Goal: Task Accomplishment & Management: Manage account settings

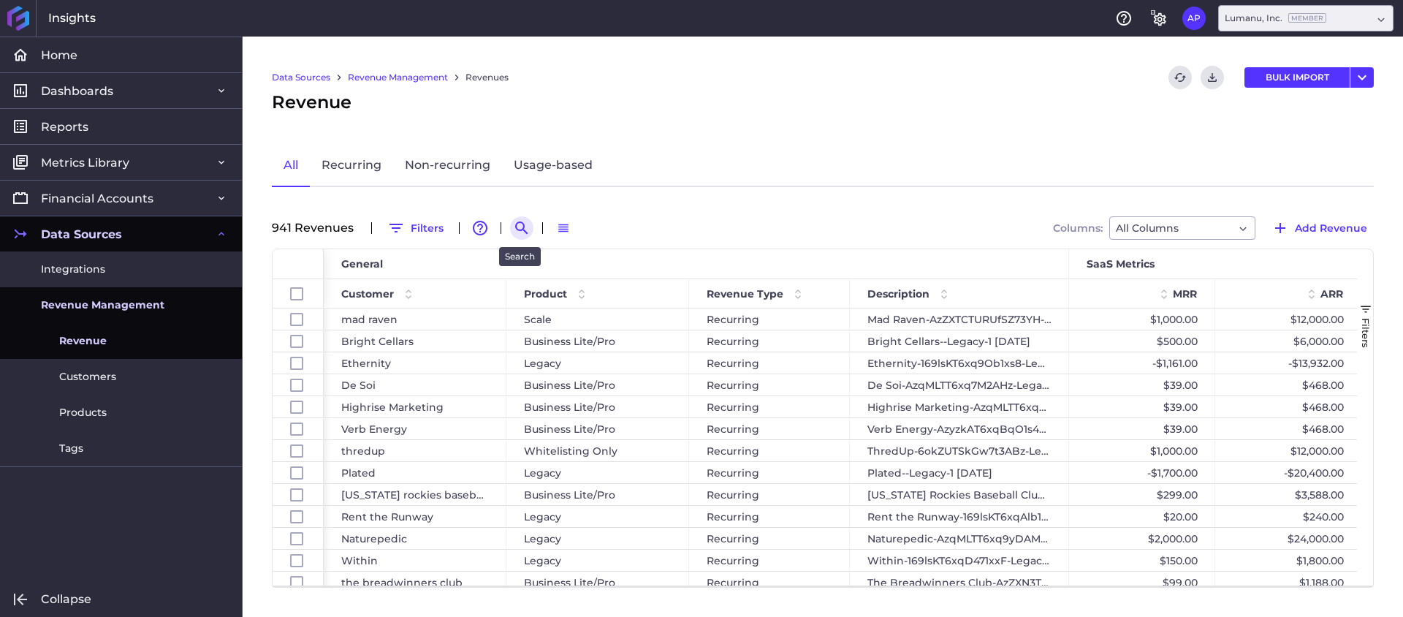
click at [510, 224] on button "Search by" at bounding box center [521, 227] width 23 height 23
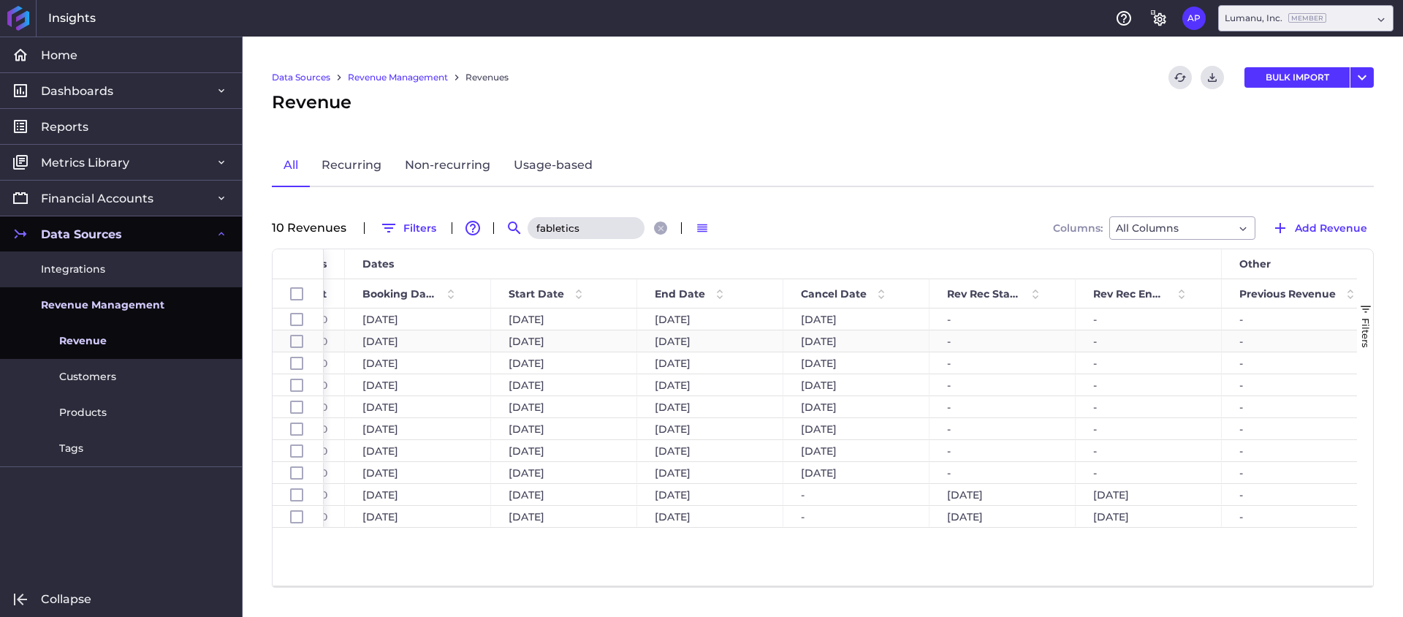
scroll to position [0, 899]
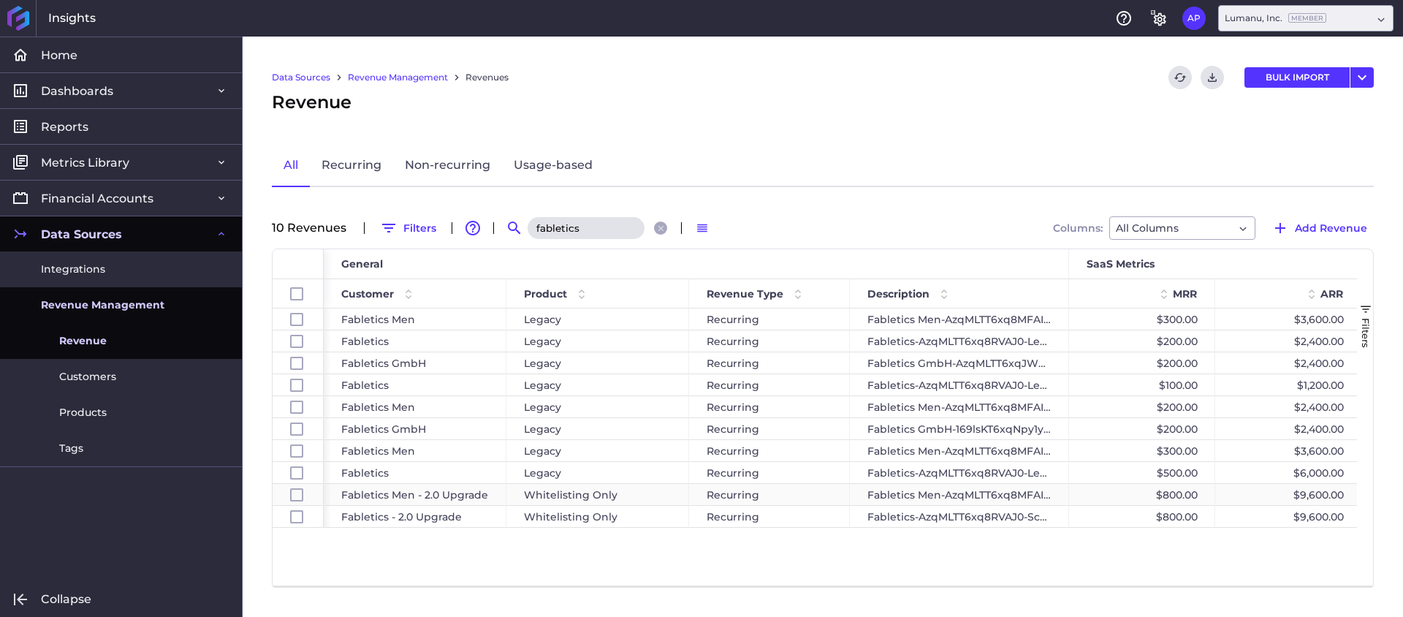
type input "fabletics"
drag, startPoint x: 299, startPoint y: 499, endPoint x: 297, endPoint y: 507, distance: 9.0
click at [299, 499] on input "Press Space to toggle row selection (unchecked)" at bounding box center [296, 494] width 13 height 13
checkbox input "true"
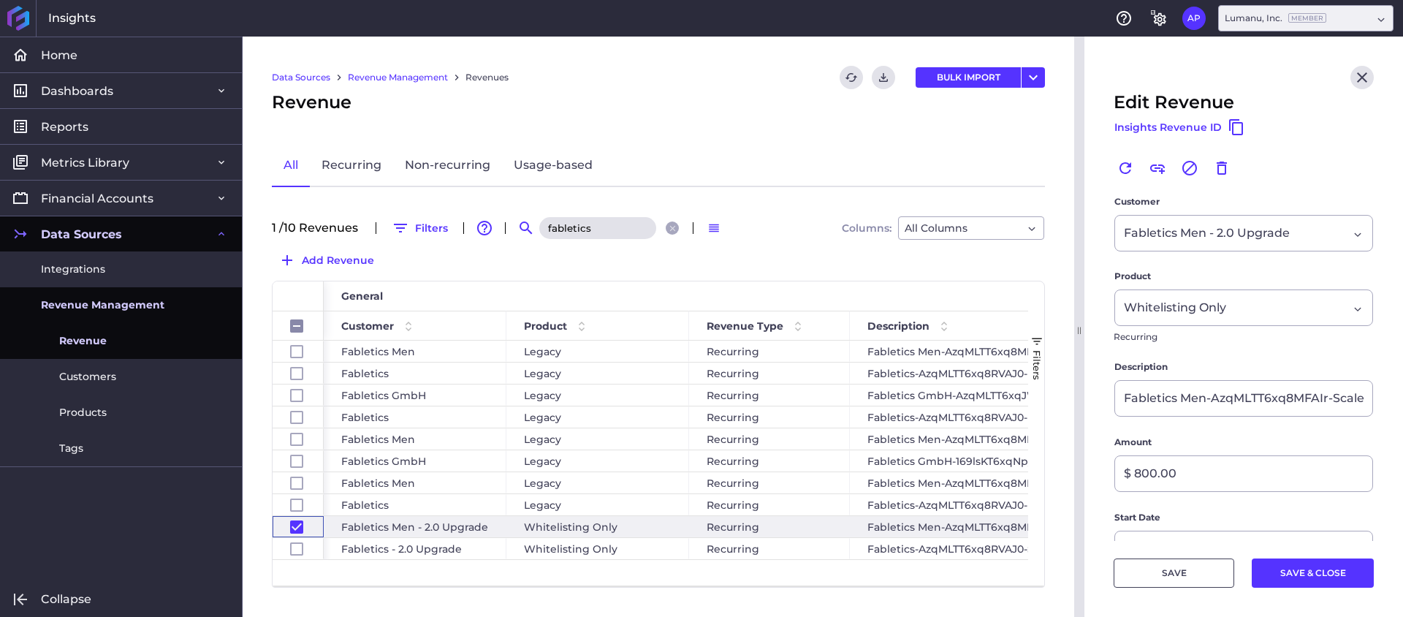
drag, startPoint x: 296, startPoint y: 517, endPoint x: 493, endPoint y: 494, distance: 197.9
click at [296, 517] on div "Press SPACE to deselect this row." at bounding box center [296, 527] width 13 height 20
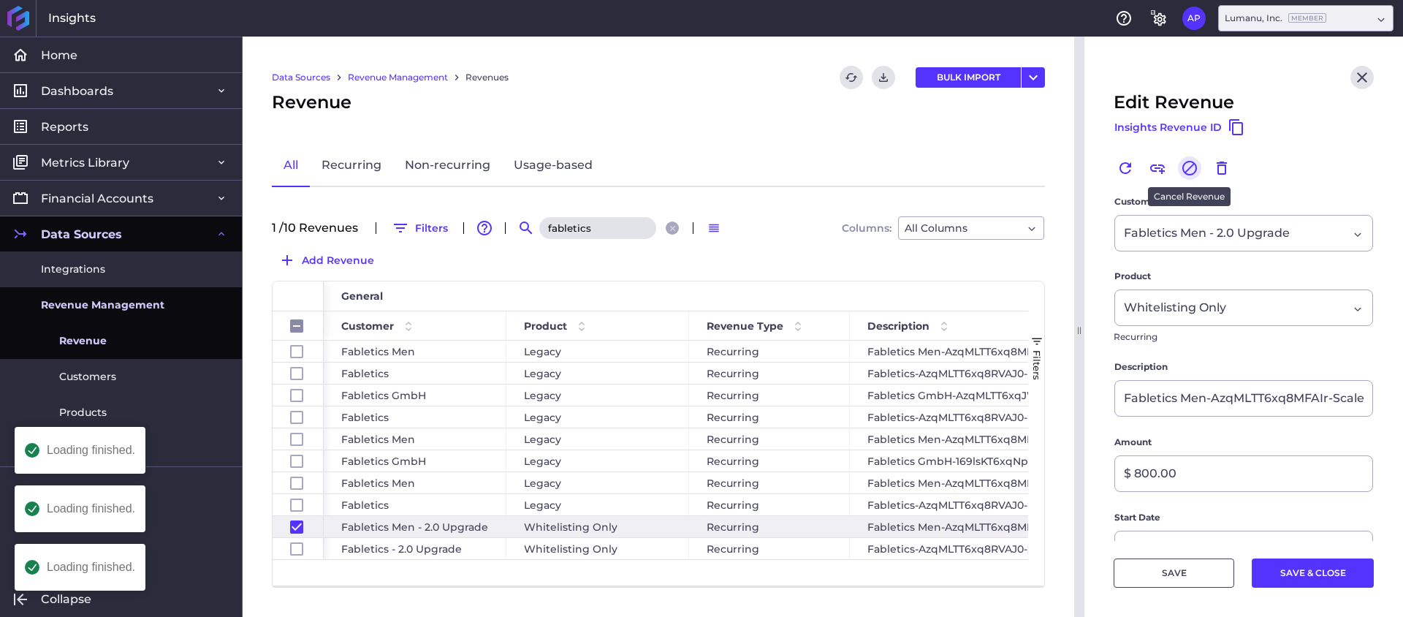
click at [1188, 172] on icon "Cancel" at bounding box center [1190, 168] width 18 height 18
checkbox input "false"
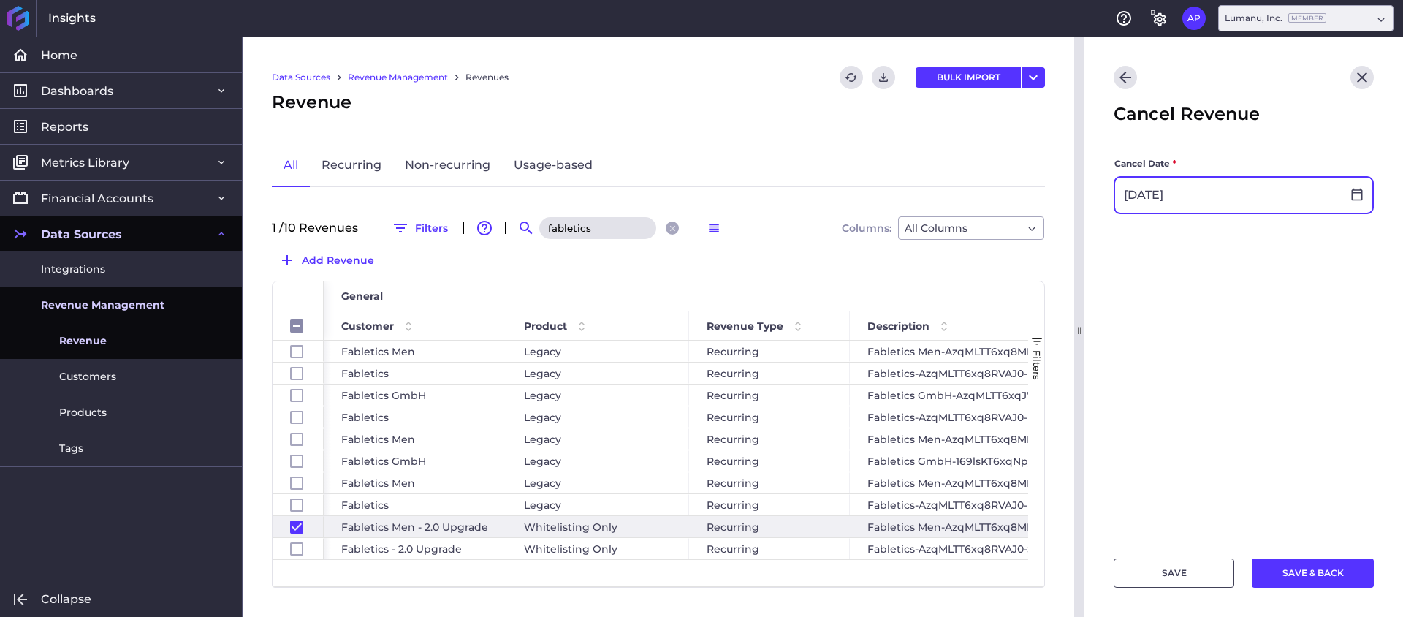
click at [1198, 191] on input "[DATE]" at bounding box center [1228, 195] width 227 height 35
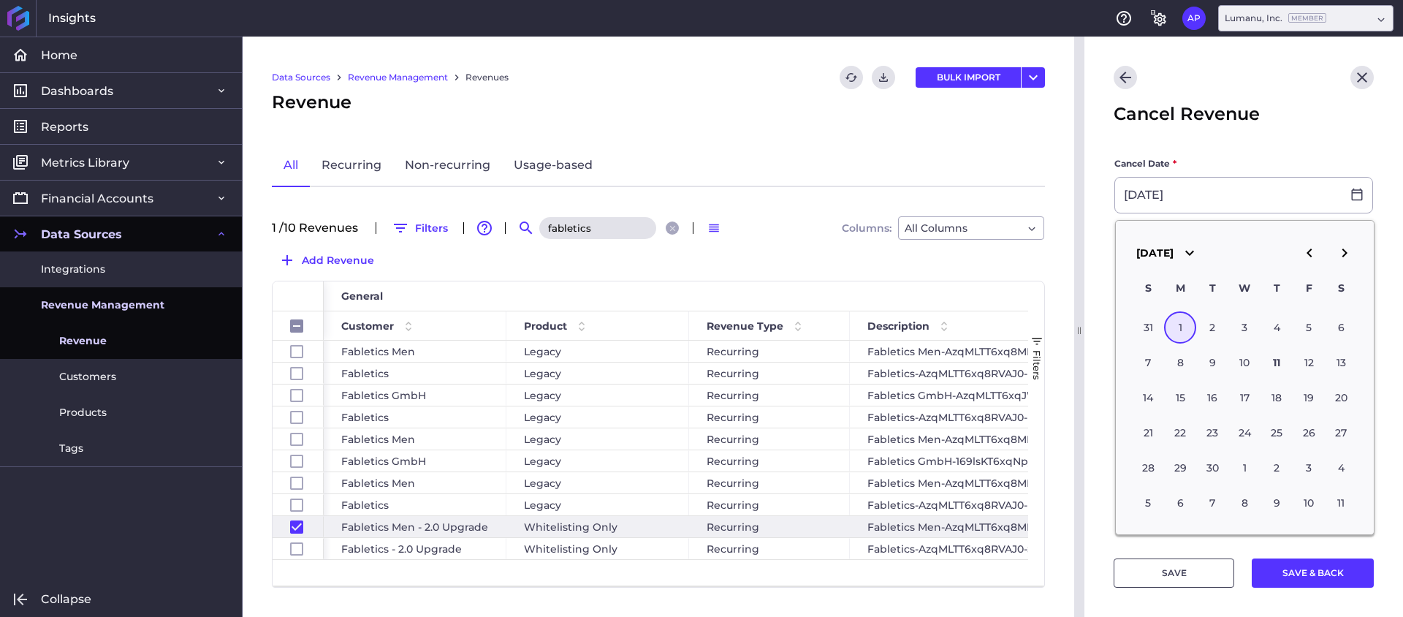
type input "[DATE]"
click at [1184, 564] on button "SAVE" at bounding box center [1174, 572] width 121 height 29
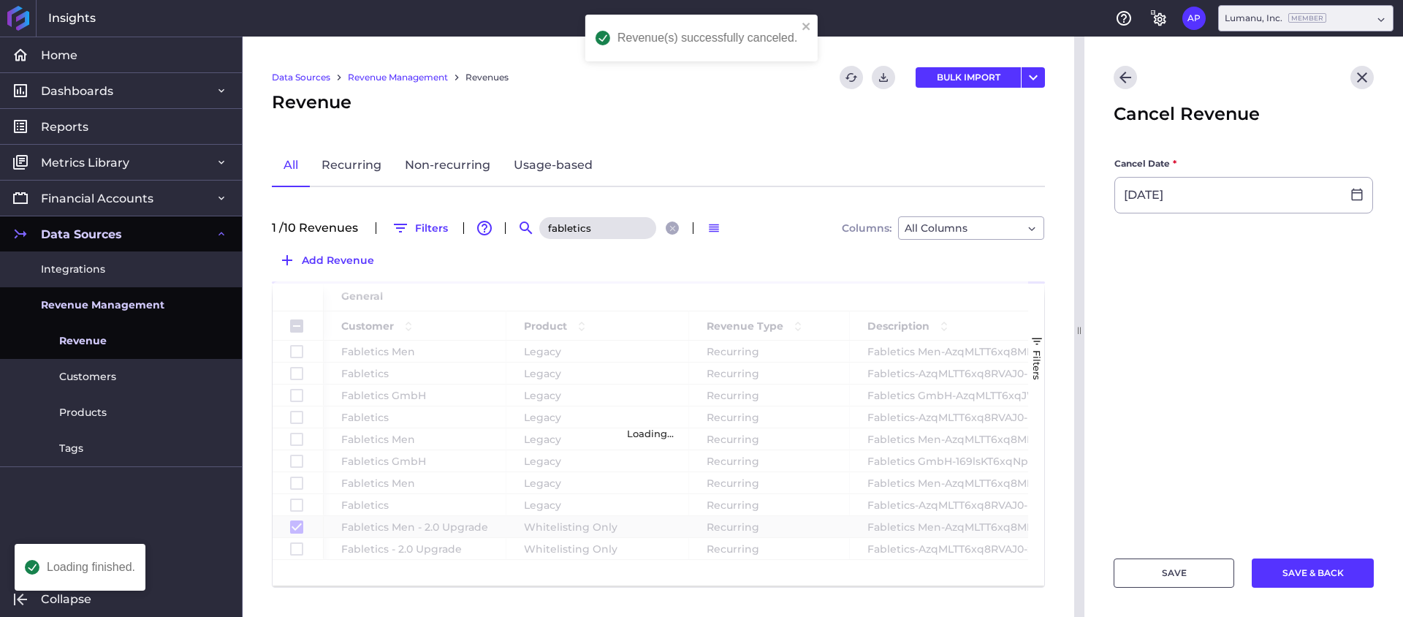
click at [297, 551] on div "Loading..." at bounding box center [651, 433] width 756 height 304
checkbox input "false"
checkbox input "true"
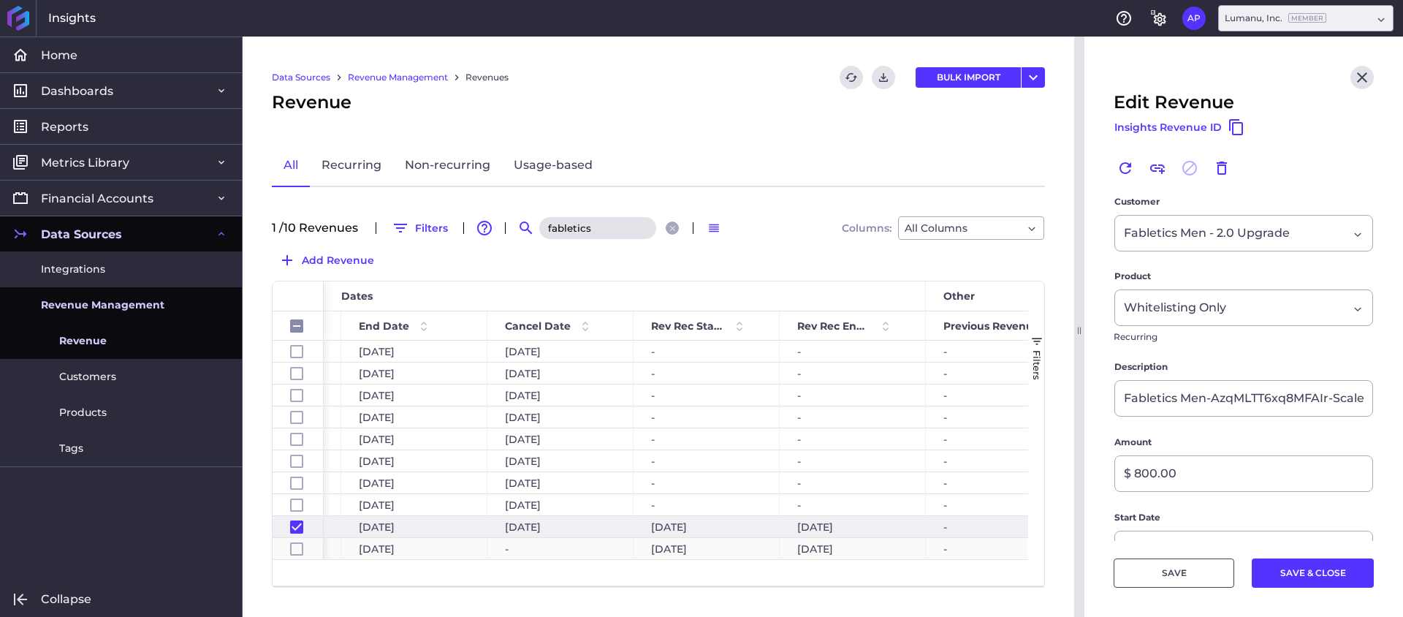
click at [547, 542] on div "-" at bounding box center [561, 548] width 146 height 21
checkbox input "false"
checkbox input "true"
checkbox input "false"
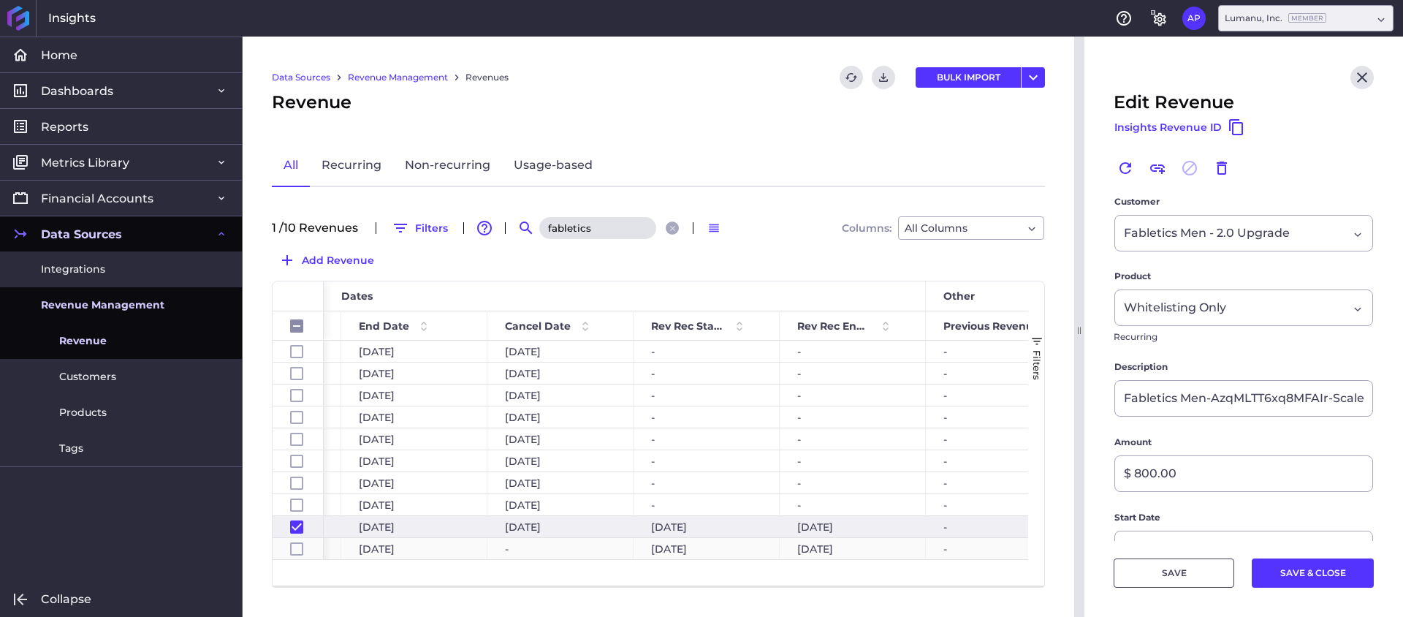
type input "Fabletics-AzqMLTT6xq8RVAJ0-Scale [DATE] - 2.0 Upgrade"
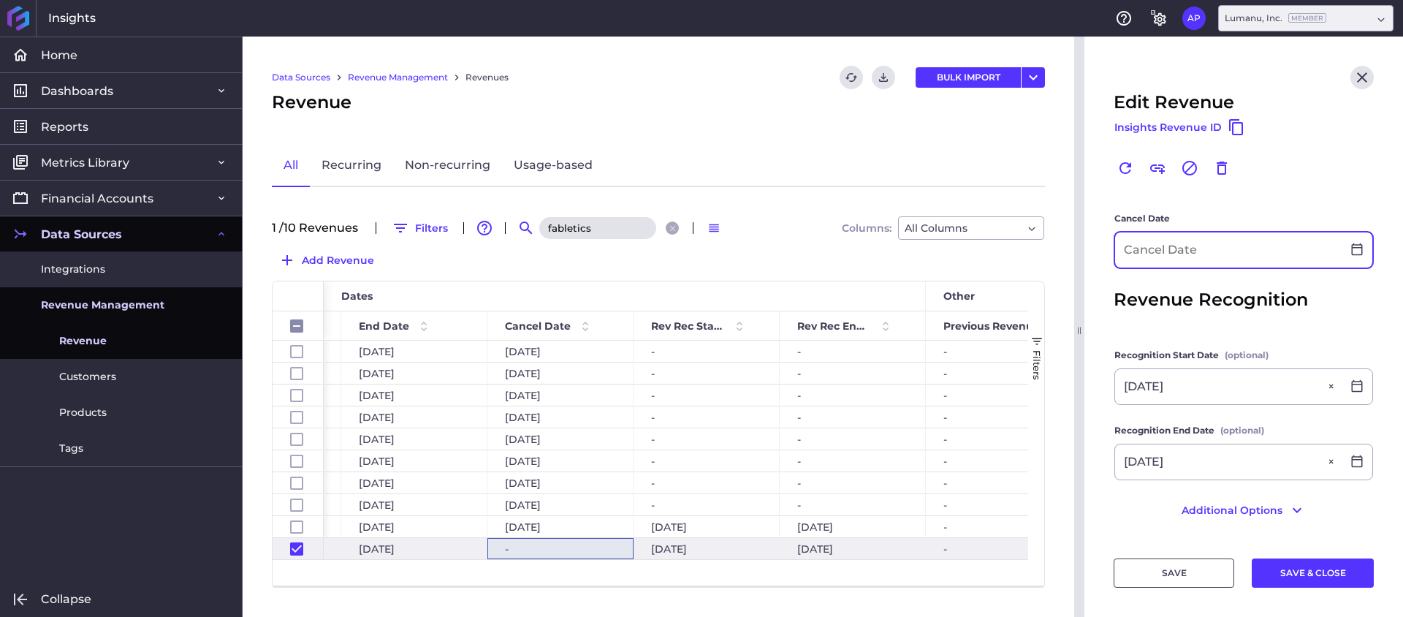
click at [1234, 255] on input at bounding box center [1228, 249] width 227 height 35
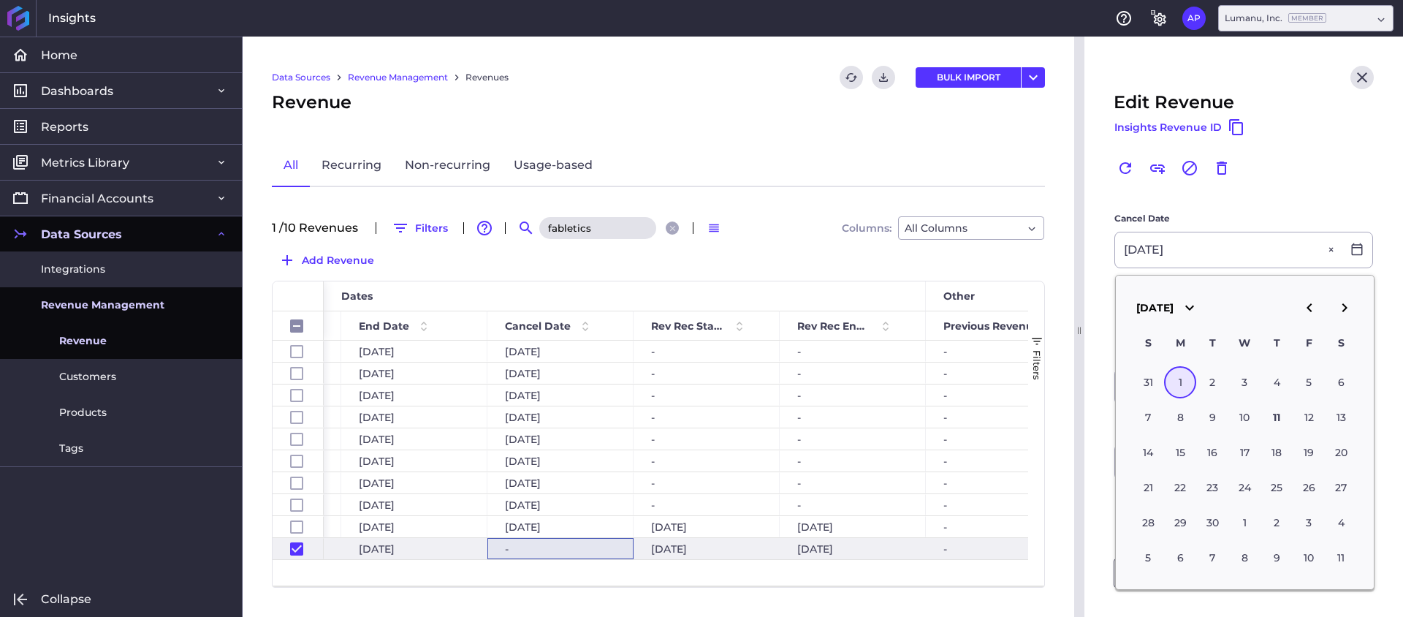
type input "[DATE]"
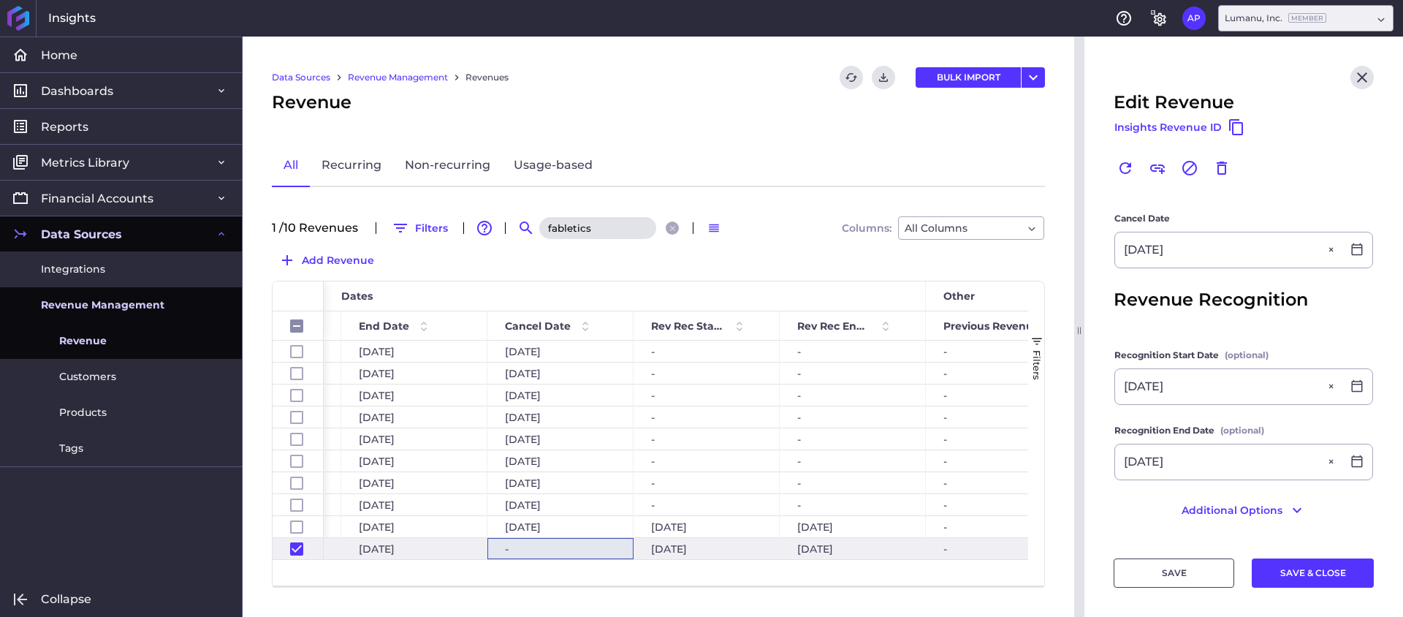
drag, startPoint x: 1312, startPoint y: 190, endPoint x: 1314, endPoint y: 216, distance: 25.7
click at [1312, 190] on div "Renew Link Revenue Cancel Revenue Delete" at bounding box center [1244, 175] width 260 height 38
click at [1281, 575] on button "SAVE & CLOSE" at bounding box center [1313, 572] width 122 height 29
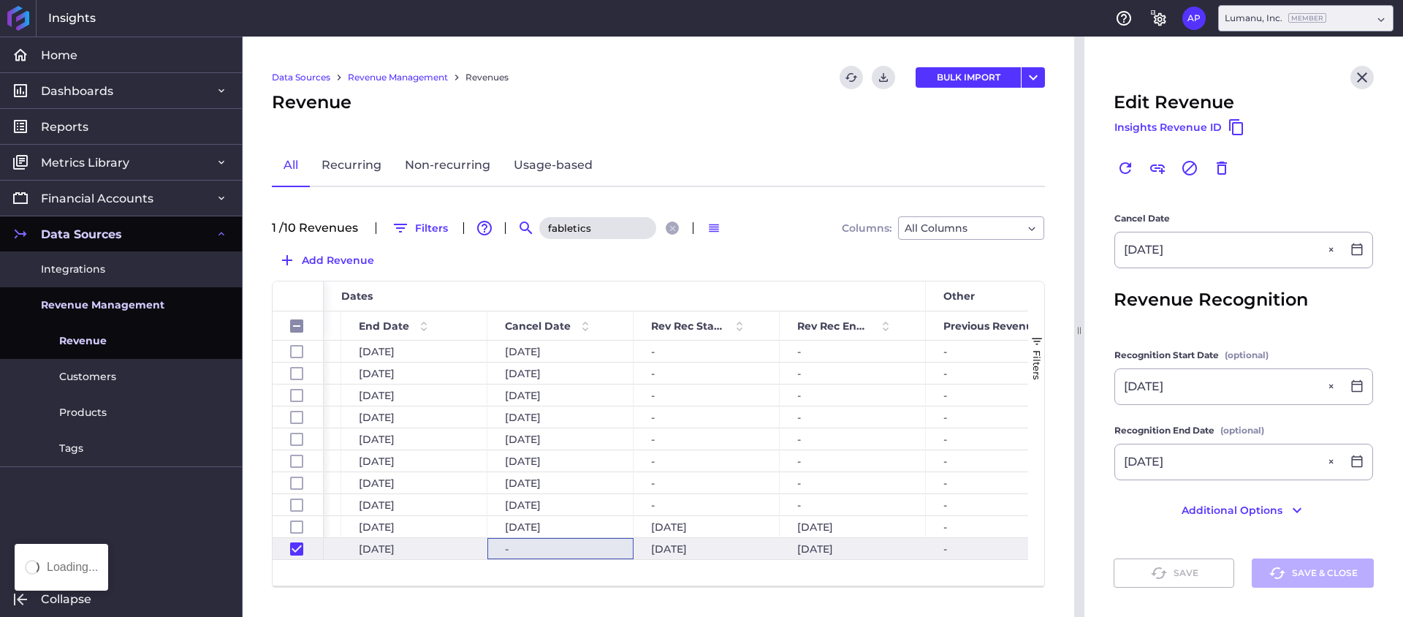
checkbox input "false"
